Goal: Communication & Community: Answer question/provide support

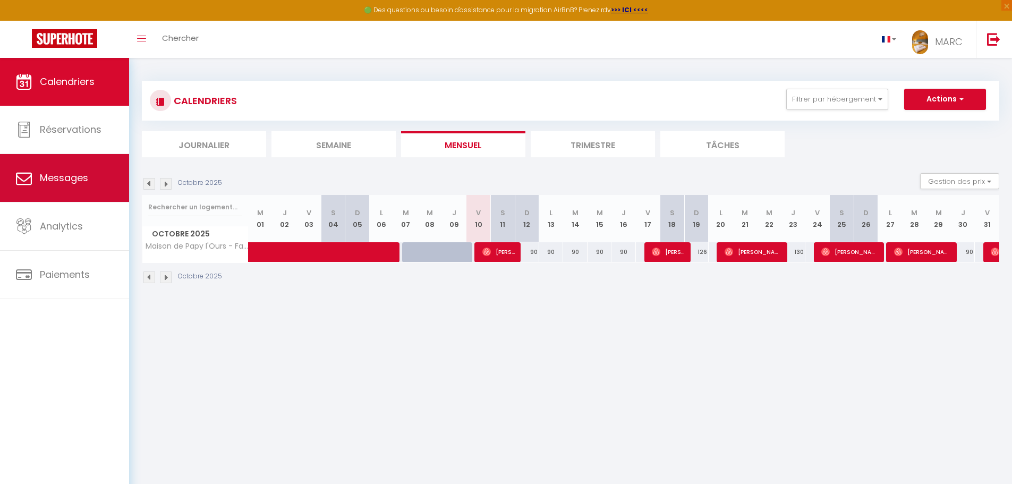
click at [89, 185] on link "Messages" at bounding box center [64, 178] width 129 height 48
select select "message"
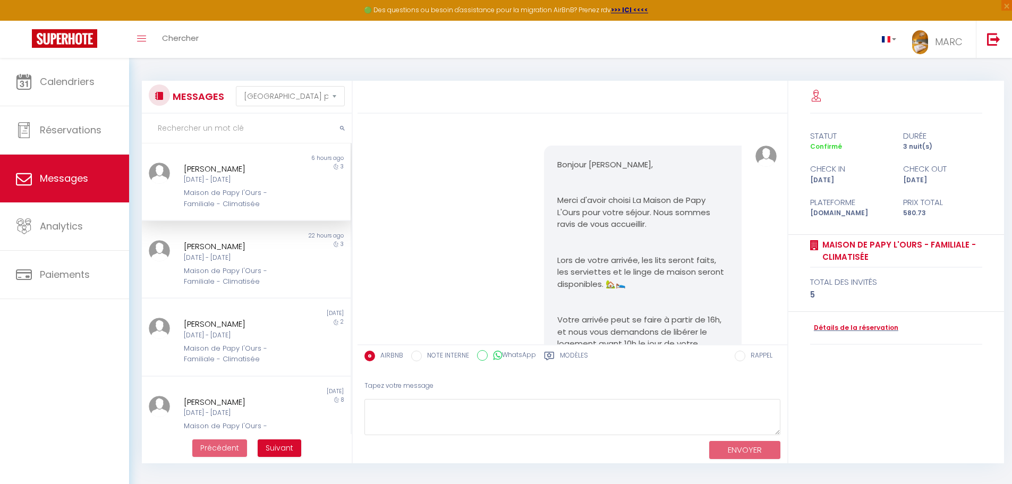
scroll to position [360, 0]
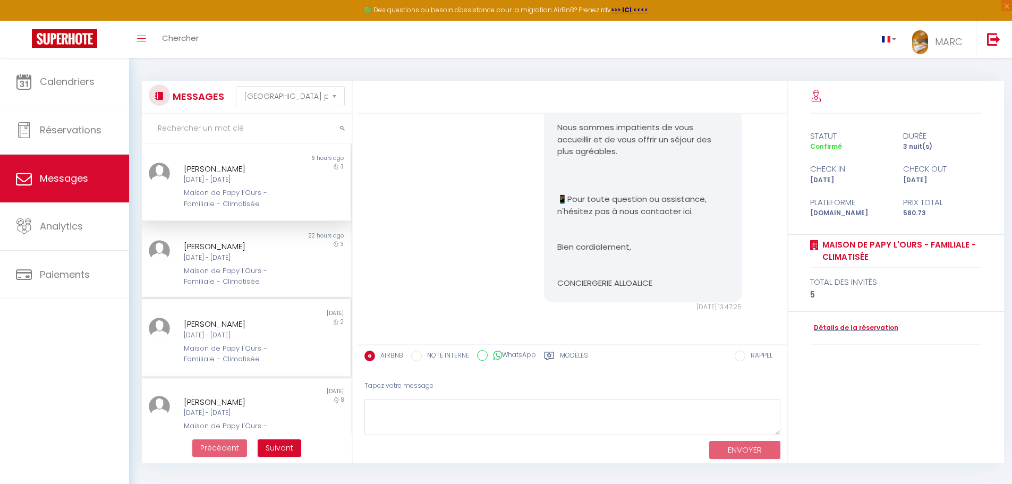
click at [254, 339] on div "[DATE] - [DATE]" at bounding box center [238, 335] width 108 height 10
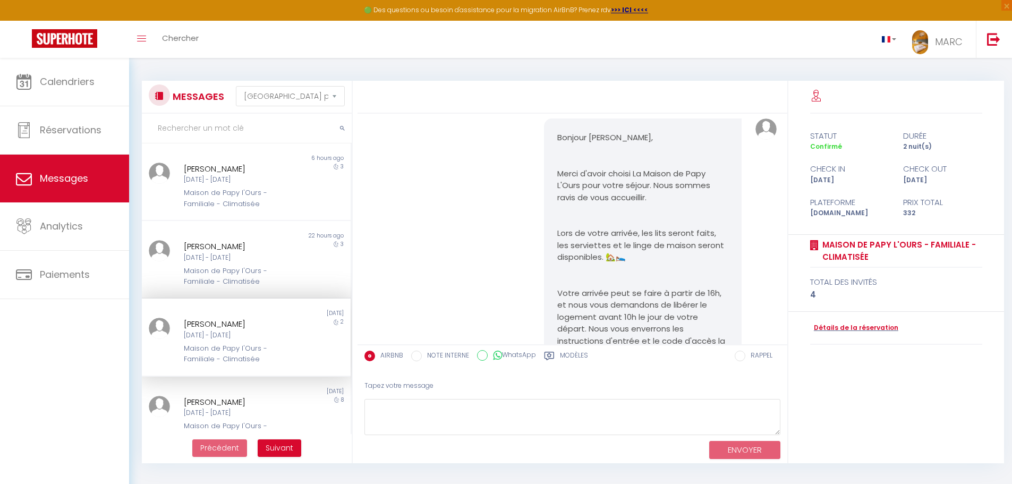
scroll to position [3577, 0]
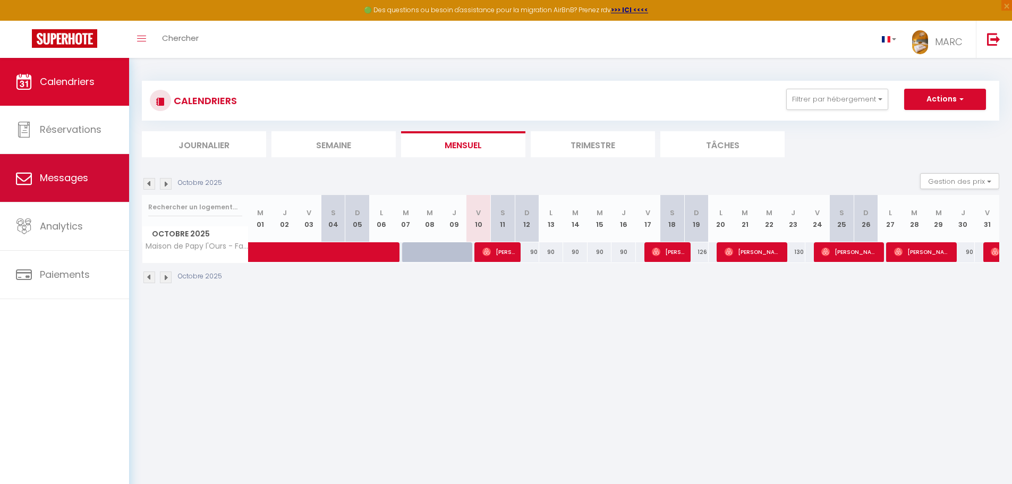
click at [69, 180] on span "Messages" at bounding box center [64, 177] width 48 height 13
select select "message"
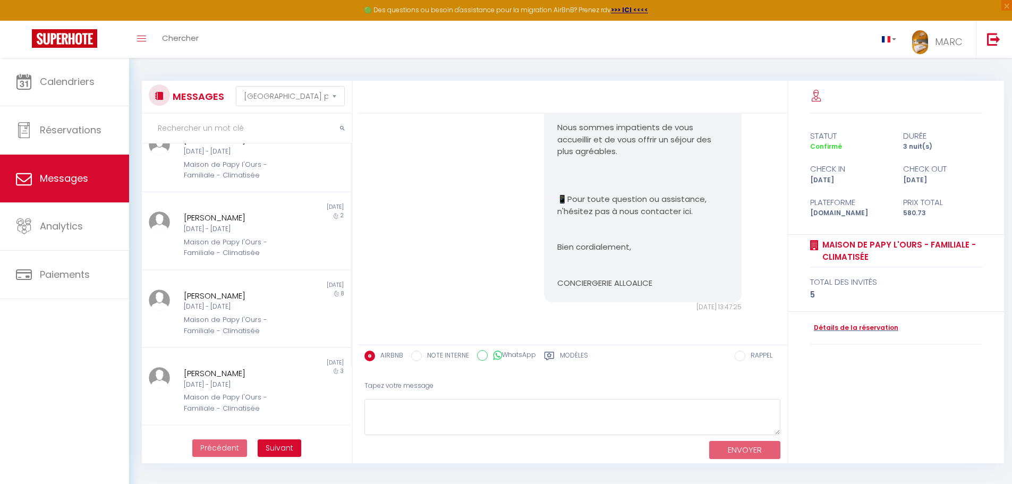
scroll to position [58, 0]
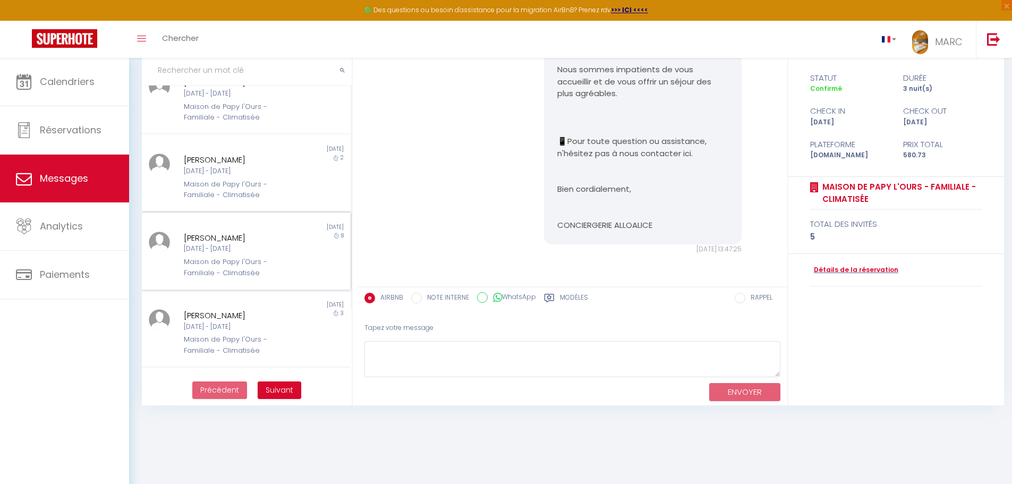
click at [233, 260] on div "Maison de Papy l'Ours - Familiale - Climatisée" at bounding box center [238, 268] width 108 height 22
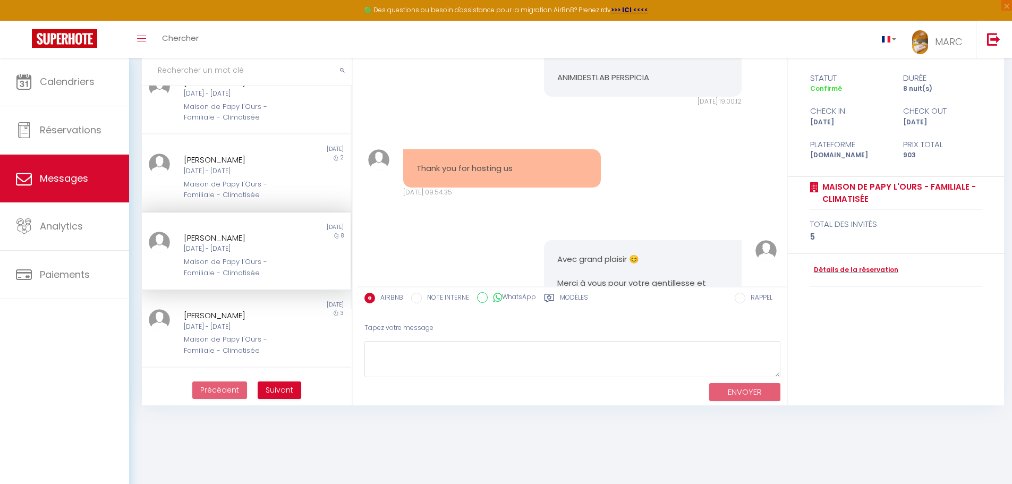
scroll to position [5807, 0]
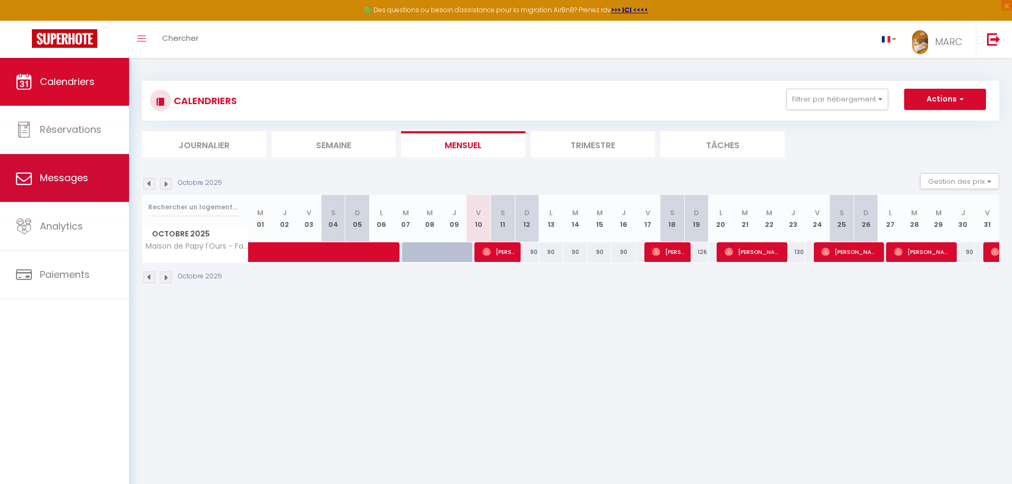
click at [46, 178] on span "Messages" at bounding box center [64, 177] width 48 height 13
select select "message"
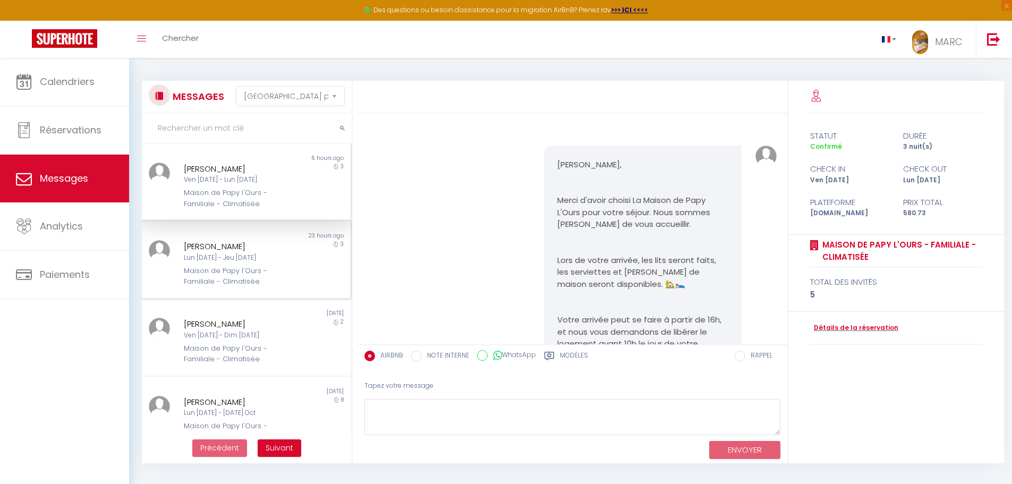
scroll to position [360, 0]
